Goal: Task Accomplishment & Management: Use online tool/utility

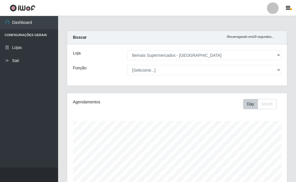
select select "249"
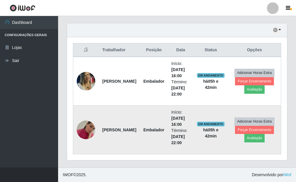
scroll to position [121, 220]
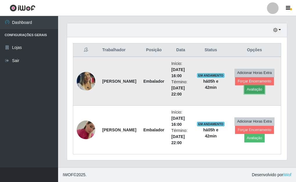
click at [256, 88] on button "Avaliação" at bounding box center [255, 89] width 21 height 8
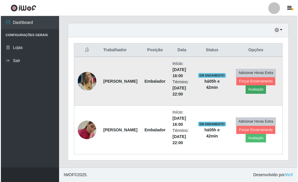
scroll to position [121, 217]
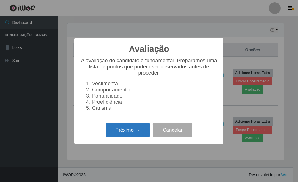
click at [130, 133] on button "Próximo →" at bounding box center [128, 130] width 44 height 14
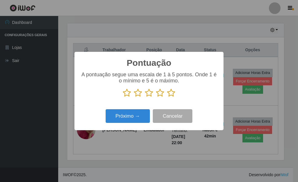
click at [166, 90] on p at bounding box center [148, 92] width 137 height 9
click at [171, 95] on icon at bounding box center [171, 92] width 8 height 9
click at [167, 97] on input "radio" at bounding box center [167, 97] width 0 height 0
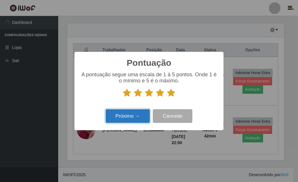
click at [126, 116] on button "Próximo →" at bounding box center [128, 116] width 44 height 14
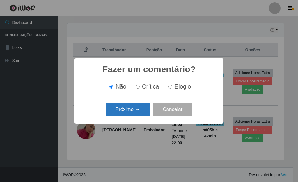
click at [137, 114] on button "Próximo →" at bounding box center [128, 110] width 44 height 14
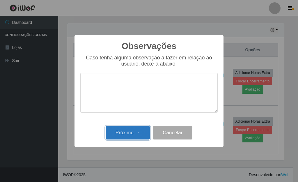
click at [133, 135] on button "Próximo →" at bounding box center [128, 133] width 44 height 14
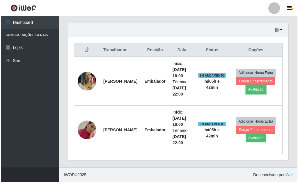
scroll to position [121, 220]
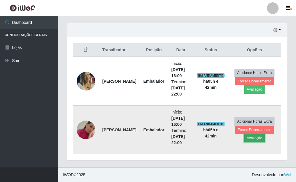
click at [255, 138] on button "Avaliação" at bounding box center [255, 138] width 21 height 8
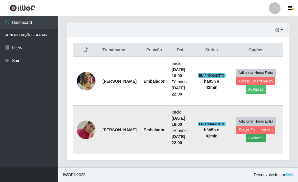
scroll to position [121, 217]
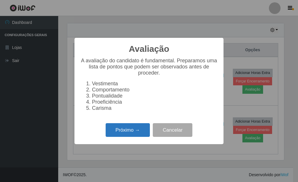
click at [132, 133] on button "Próximo →" at bounding box center [128, 130] width 44 height 14
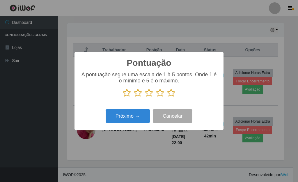
click at [174, 93] on icon at bounding box center [171, 92] width 8 height 9
click at [167, 97] on input "radio" at bounding box center [167, 97] width 0 height 0
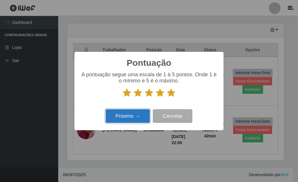
click at [131, 114] on button "Próximo →" at bounding box center [128, 116] width 44 height 14
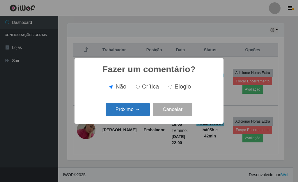
click at [134, 109] on button "Próximo →" at bounding box center [128, 110] width 44 height 14
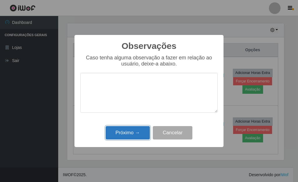
click at [136, 135] on button "Próximo →" at bounding box center [128, 133] width 44 height 14
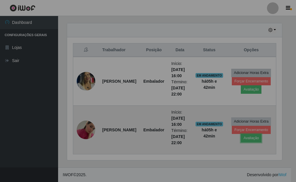
scroll to position [121, 220]
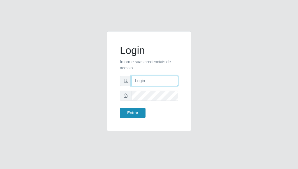
type input "[PERSON_NAME]"
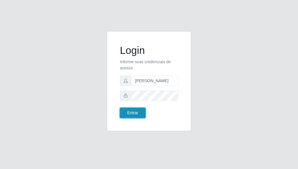
click at [138, 110] on button "Entrar" at bounding box center [133, 113] width 26 height 10
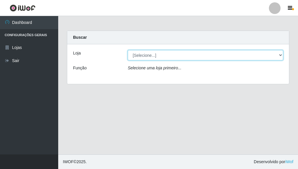
drag, startPoint x: 280, startPoint y: 56, endPoint x: 273, endPoint y: 59, distance: 6.8
click at [280, 56] on select "[Selecione...] Bemais Supermercados - [GEOGRAPHIC_DATA]" at bounding box center [205, 55] width 155 height 10
select select "249"
click at [128, 50] on select "[Selecione...] Bemais Supermercados - [GEOGRAPHIC_DATA]" at bounding box center [205, 55] width 155 height 10
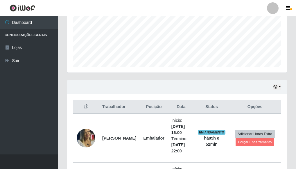
scroll to position [145, 0]
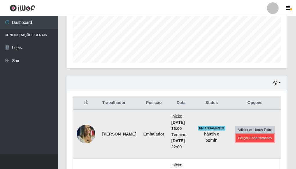
click at [260, 138] on button "Forçar Encerramento" at bounding box center [255, 138] width 39 height 8
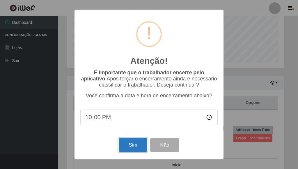
click at [129, 143] on button "Sim" at bounding box center [133, 145] width 28 height 14
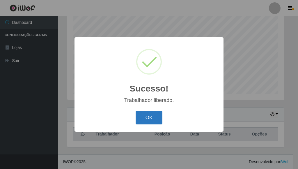
click at [149, 116] on button "OK" at bounding box center [149, 118] width 27 height 14
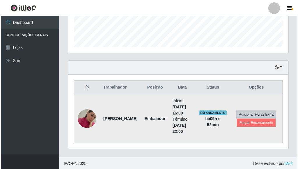
scroll to position [163, 0]
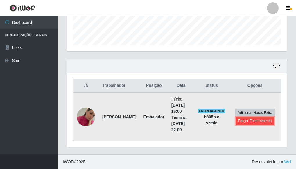
click at [253, 120] on button "Forçar Encerramento" at bounding box center [255, 121] width 39 height 8
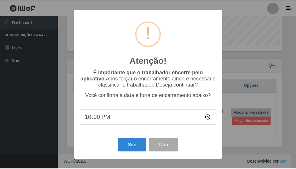
scroll to position [121, 217]
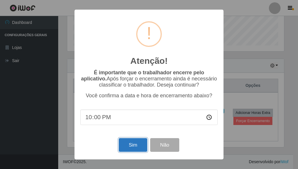
click at [134, 149] on button "Sim" at bounding box center [133, 145] width 28 height 14
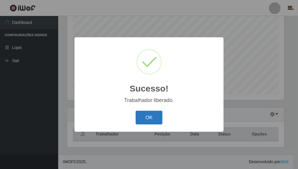
click at [152, 115] on button "OK" at bounding box center [149, 118] width 27 height 14
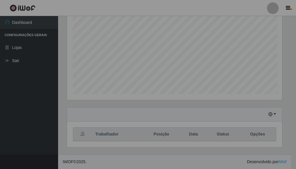
scroll to position [121, 220]
